Goal: Find specific page/section: Locate a particular part of the current website

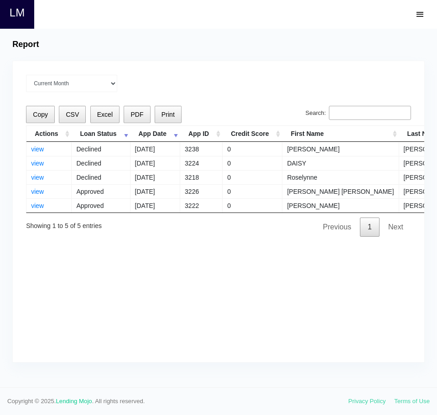
click at [260, 91] on div "Current Month [DATE] [DATE] [DATE] [DATE] [DATE] All time" at bounding box center [218, 83] width 385 height 17
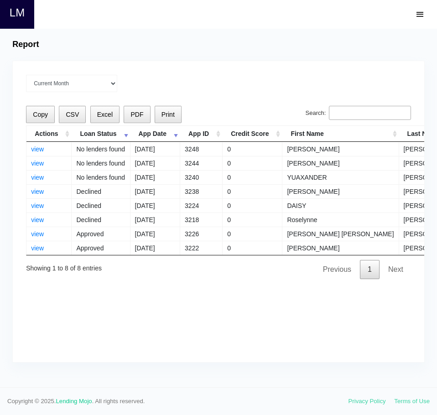
click at [357, 111] on input "Search:" at bounding box center [370, 113] width 82 height 15
paste input "[PERSON_NAME]"
type input "[PERSON_NAME]"
click at [243, 92] on div "Current Month [DATE] [DATE] [DATE] [DATE] [DATE] All time" at bounding box center [218, 83] width 385 height 17
click at [336, 114] on input "Search:" at bounding box center [370, 113] width 82 height 15
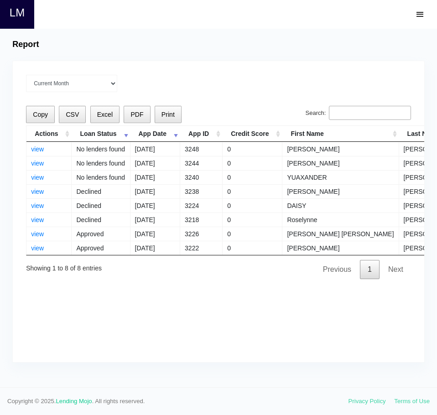
paste input "[PERSON_NAME]"
type input "[PERSON_NAME]"
drag, startPoint x: 212, startPoint y: 47, endPoint x: 423, endPoint y: 185, distance: 252.2
click at [214, 46] on div "Report" at bounding box center [218, 45] width 420 height 10
